Goal: Transaction & Acquisition: Download file/media

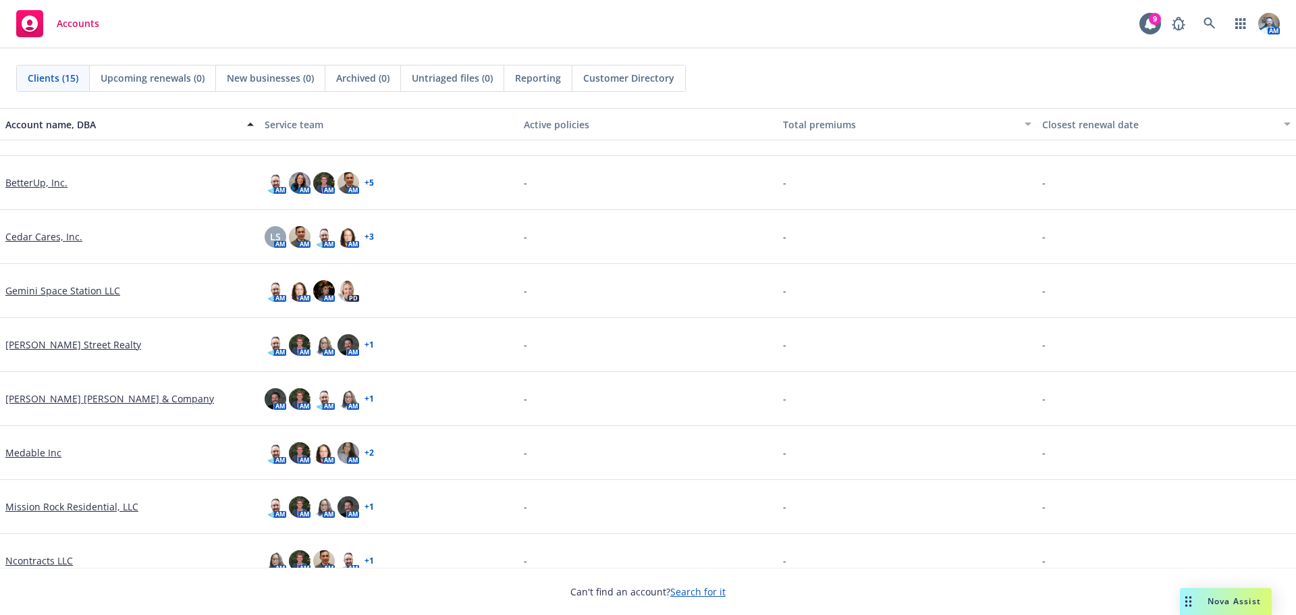
scroll to position [135, 0]
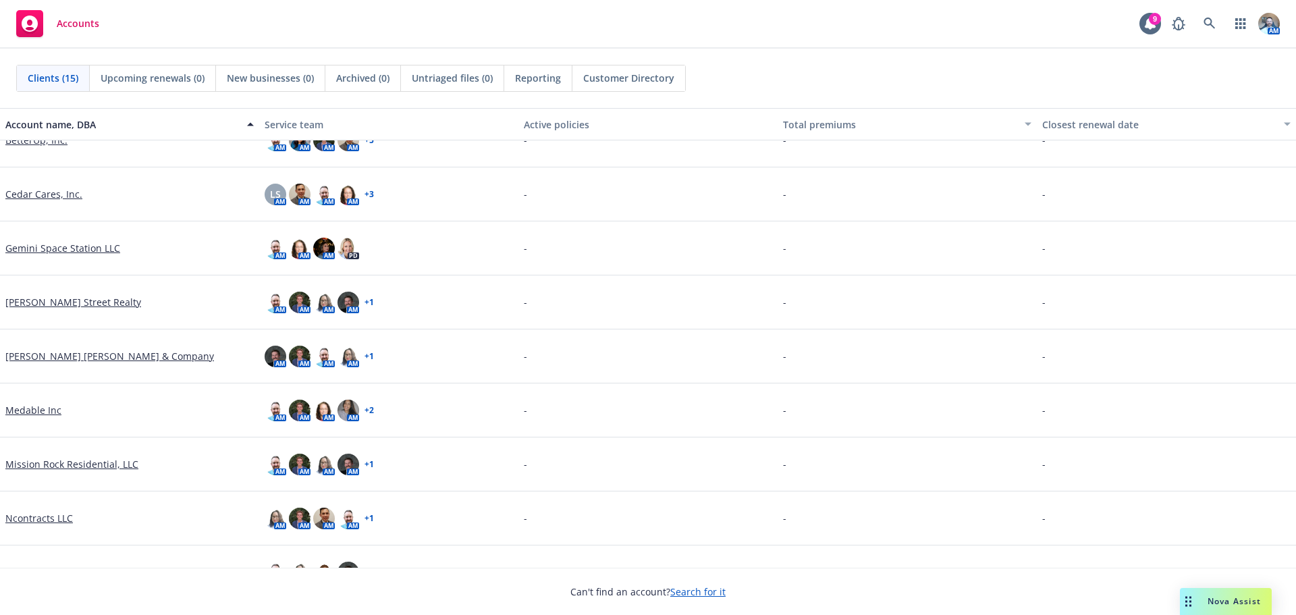
click at [45, 462] on link "Mission Rock Residential, LLC" at bounding box center [71, 464] width 133 height 14
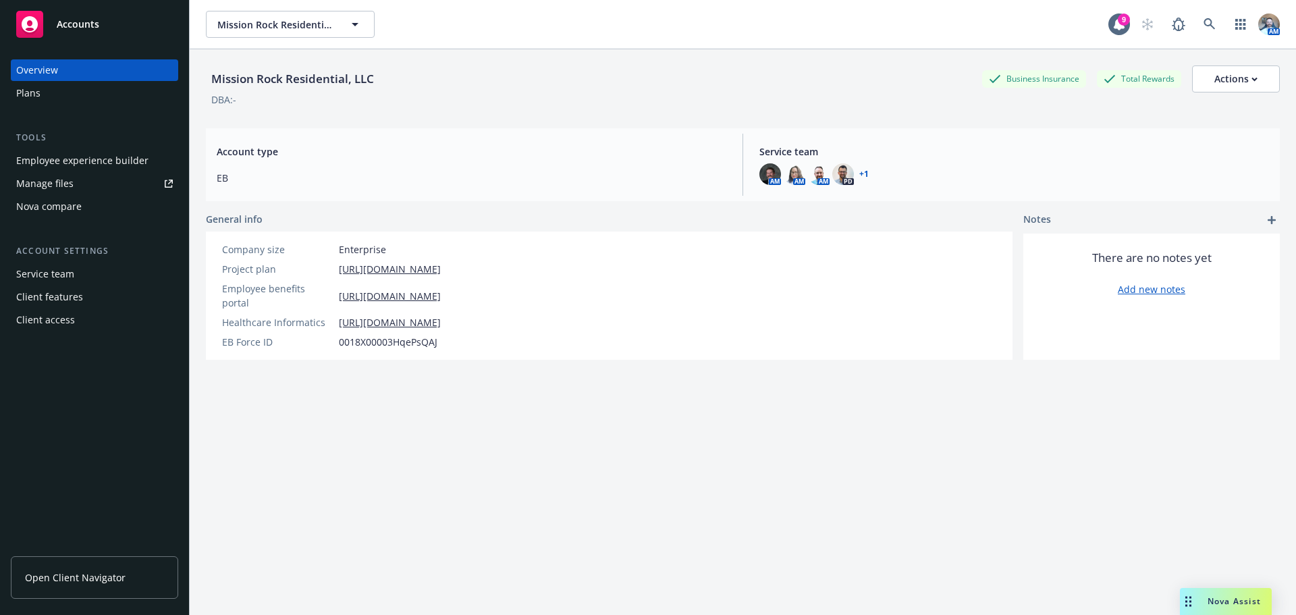
click at [72, 190] on link "Manage files" at bounding box center [94, 184] width 167 height 22
click at [86, 321] on div "Client access" at bounding box center [94, 320] width 157 height 22
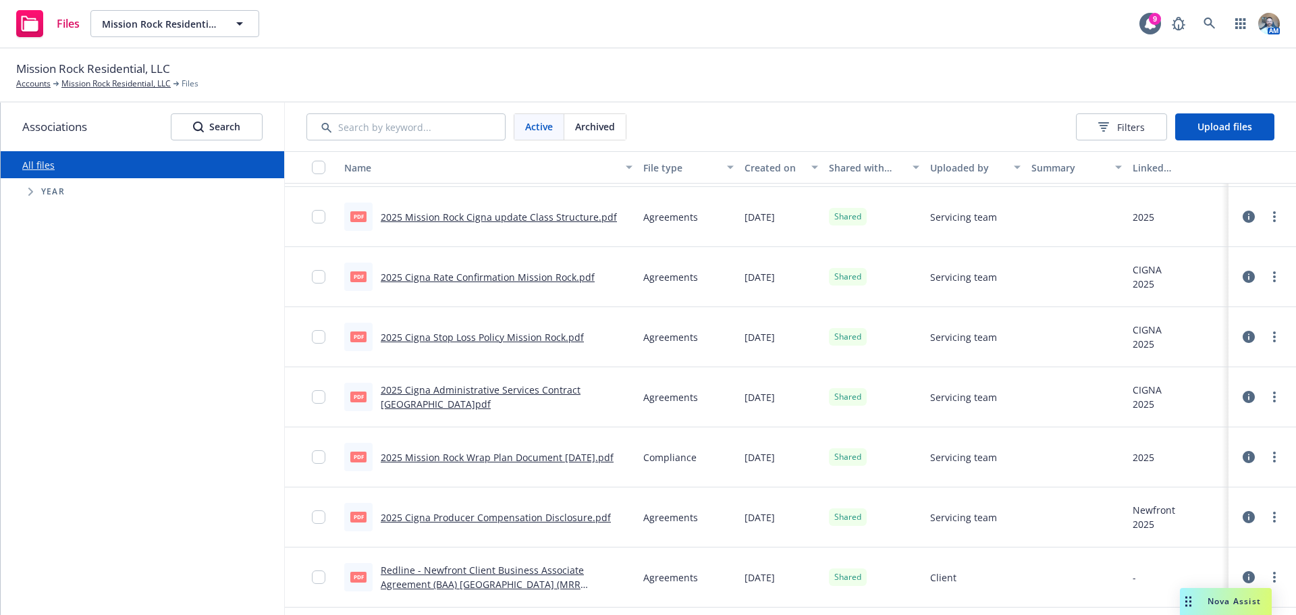
scroll to position [540, 0]
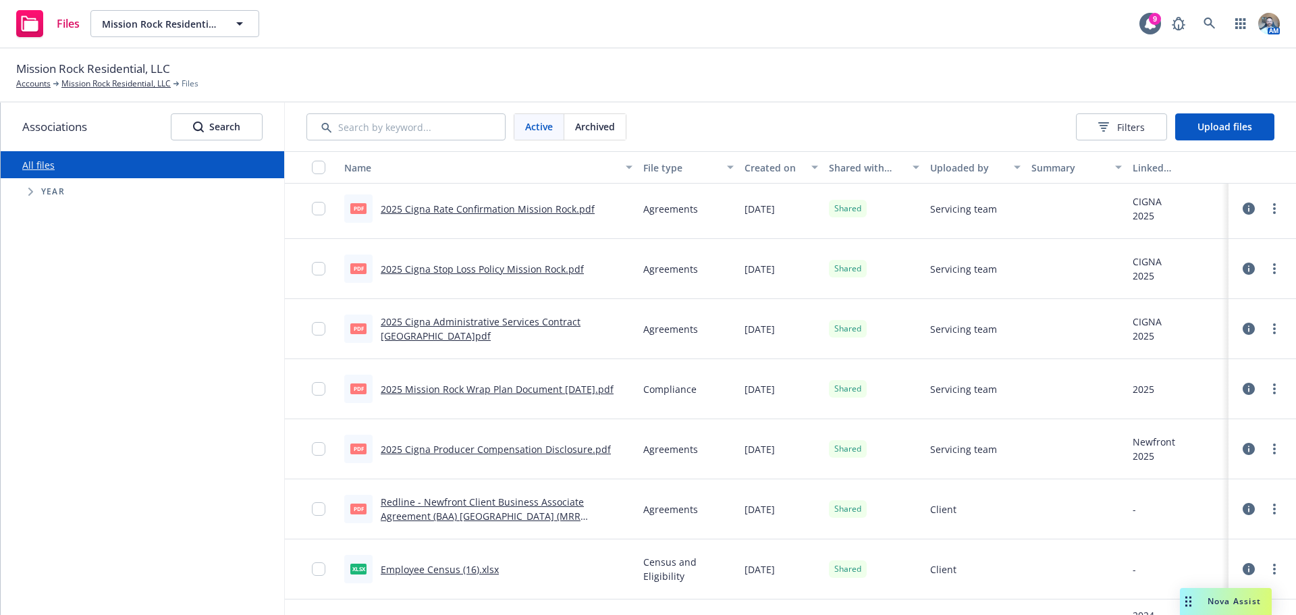
click at [451, 453] on link "2025 Cigna Producer Compensation Disclosure.pdf" at bounding box center [496, 449] width 230 height 13
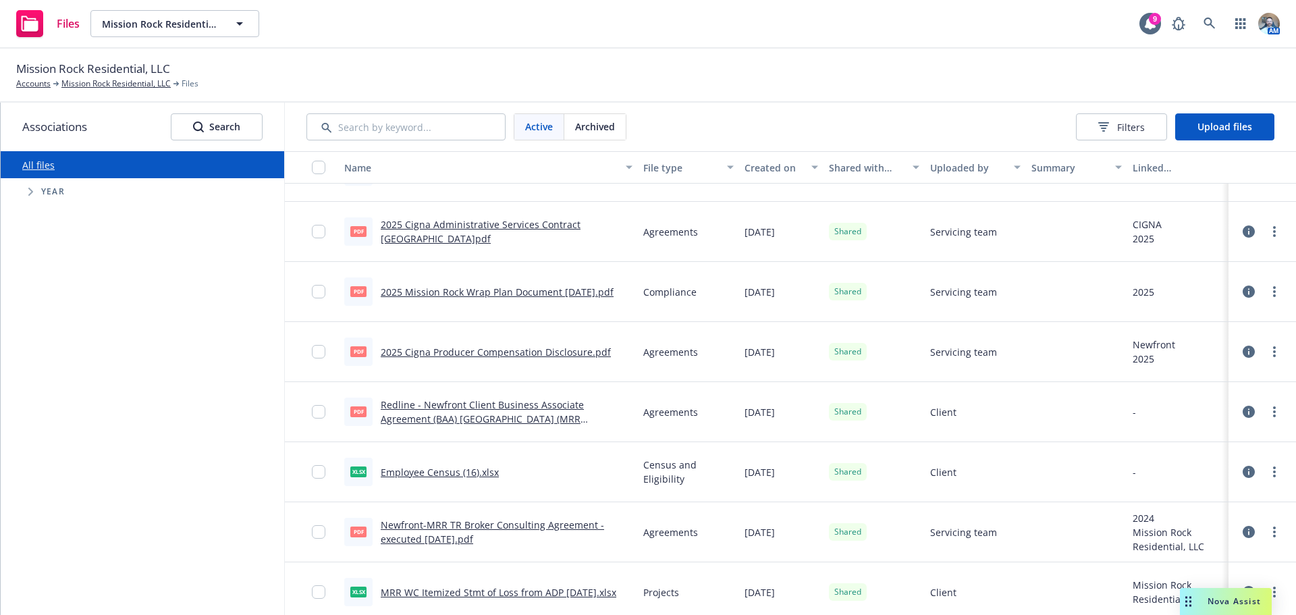
scroll to position [675, 0]
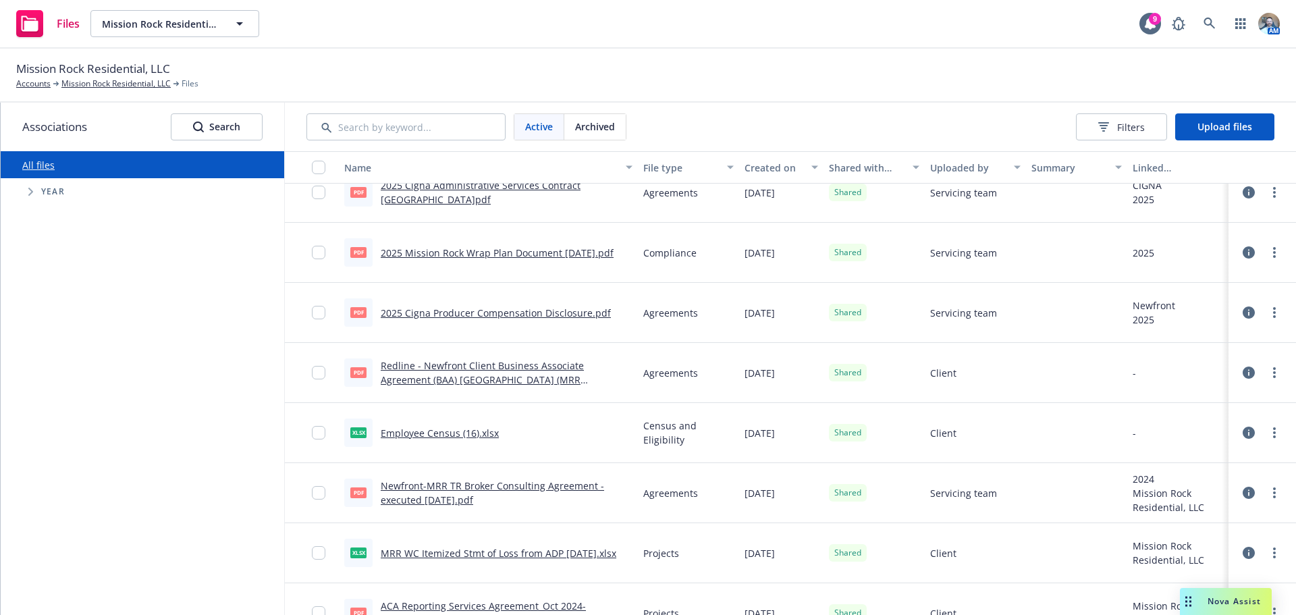
click at [545, 362] on link "Redline - Newfront Client Business Associate Agreement (BAA) [GEOGRAPHIC_DATA] …" at bounding box center [482, 379] width 203 height 41
click at [1269, 313] on link "more" at bounding box center [1275, 312] width 16 height 16
click at [1188, 394] on link "Download" at bounding box center [1205, 394] width 134 height 27
click at [1267, 377] on link "more" at bounding box center [1275, 373] width 16 height 16
click at [1200, 451] on link "Download" at bounding box center [1205, 454] width 134 height 27
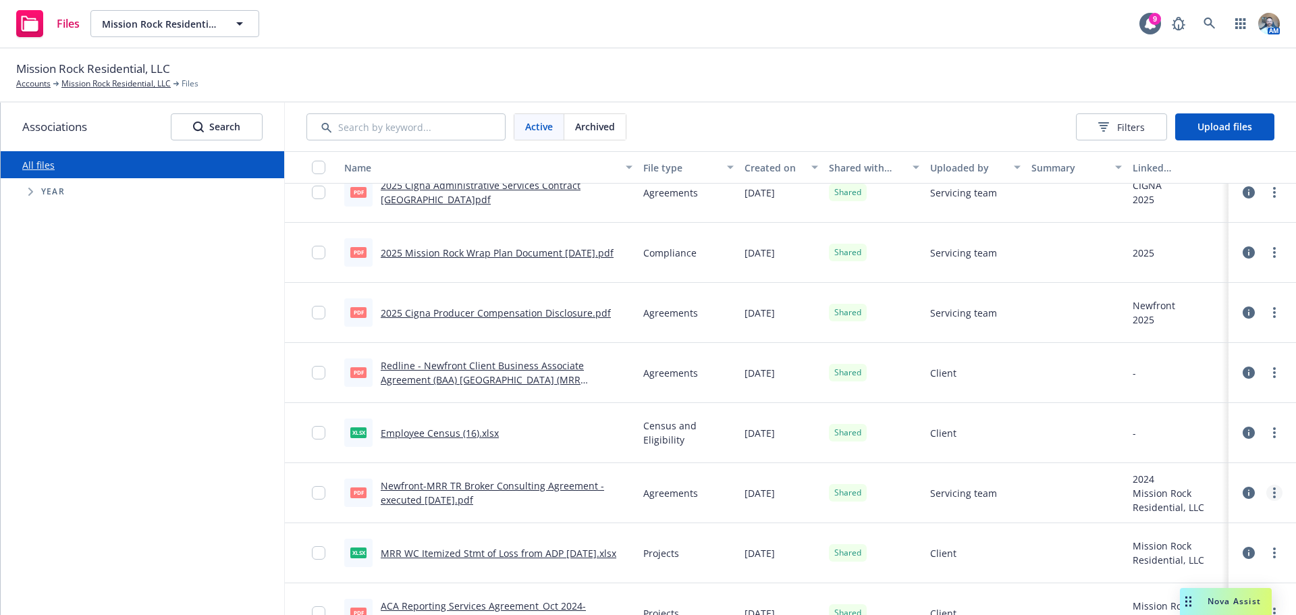
click at [1268, 487] on link "more" at bounding box center [1275, 493] width 16 height 16
click at [1225, 424] on link "Download" at bounding box center [1215, 421] width 134 height 27
